Goal: Find specific page/section: Find specific page/section

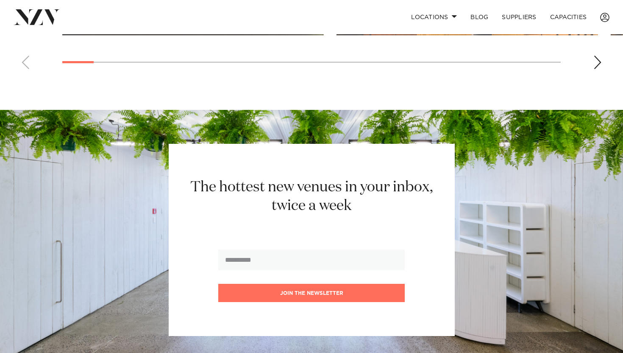
scroll to position [1038, 0]
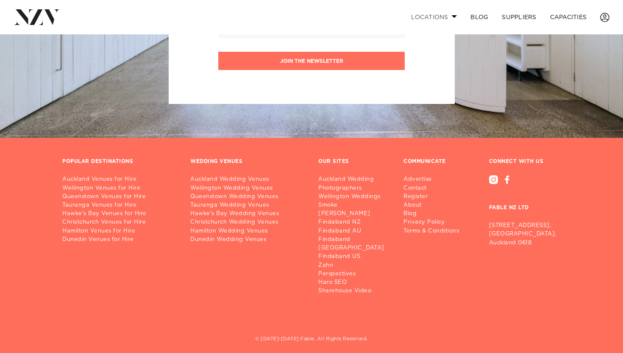
click at [441, 17] on link "Locations" at bounding box center [433, 17] width 59 height 18
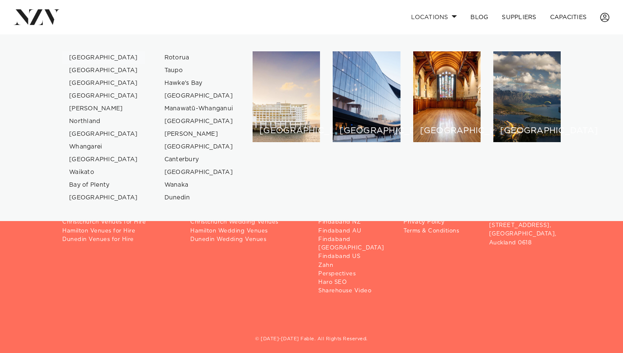
click at [89, 57] on link "[GEOGRAPHIC_DATA]" at bounding box center [103, 57] width 83 height 13
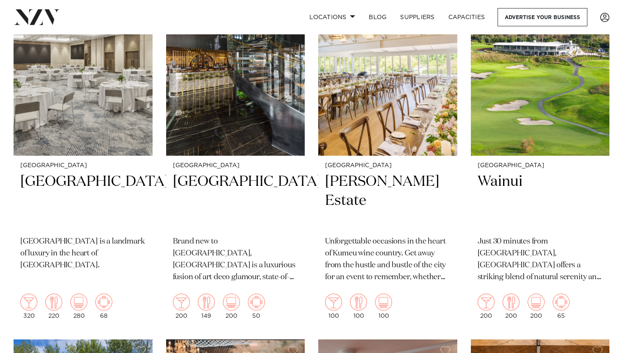
scroll to position [1916, 0]
